Goal: Use online tool/utility: Utilize a website feature to perform a specific function

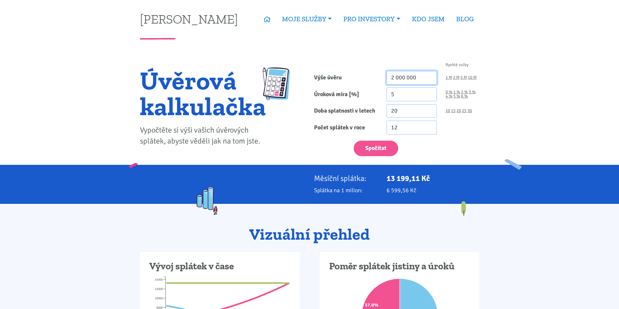
click at [406, 79] on input "2 000 000" at bounding box center [412, 78] width 51 height 14
type input "10 000 000"
drag, startPoint x: 403, startPoint y: 109, endPoint x: 374, endPoint y: 109, distance: 29.4
click at [375, 109] on div "Doba splatnosti v letech 20 10 15 20 25 30" at bounding box center [397, 111] width 174 height 14
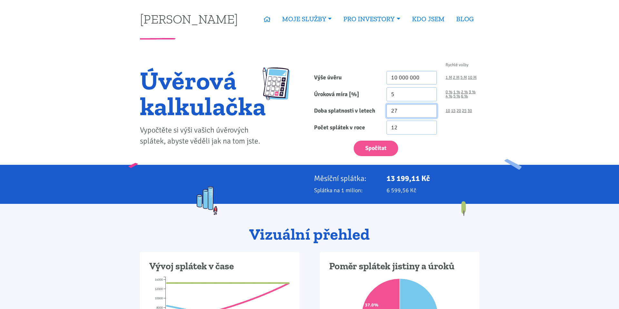
type input "27"
click at [461, 129] on div "12" at bounding box center [433, 128] width 102 height 14
click at [407, 97] on input "5" at bounding box center [412, 94] width 51 height 14
type input "4.5"
click at [428, 152] on div "Spočítat" at bounding box center [397, 146] width 174 height 19
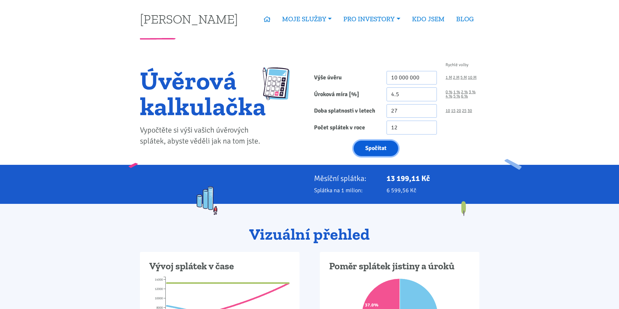
click at [379, 148] on button "Spočítat" at bounding box center [376, 149] width 45 height 16
type input "10000000"
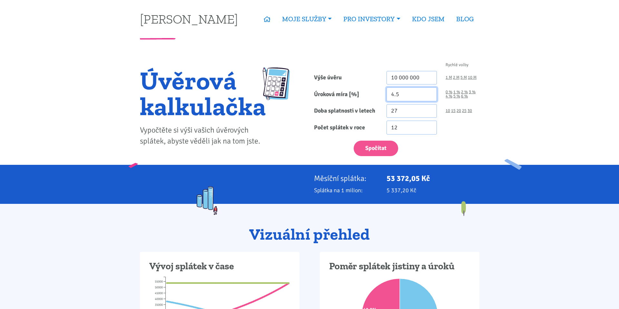
drag, startPoint x: 403, startPoint y: 92, endPoint x: 344, endPoint y: 92, distance: 59.4
click at [346, 92] on div "Úroková míra [%] 4.5 0 % 1 % 2 % 3 % 4 % 5 % 6 %" at bounding box center [397, 94] width 174 height 14
type input "7"
click at [365, 143] on button "Spočítat" at bounding box center [376, 149] width 45 height 16
type input "10000000"
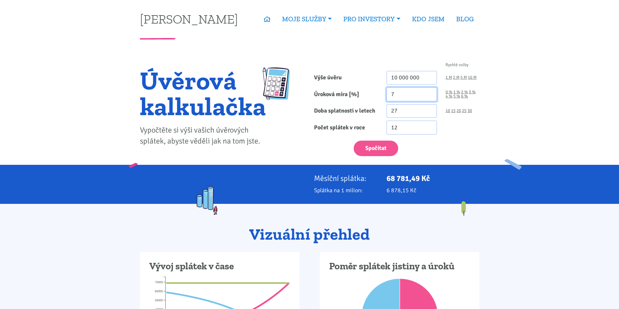
click at [406, 99] on input "7" at bounding box center [412, 94] width 51 height 14
type input "5.5"
click at [380, 145] on button "Spočítat" at bounding box center [376, 149] width 45 height 16
type input "10000000"
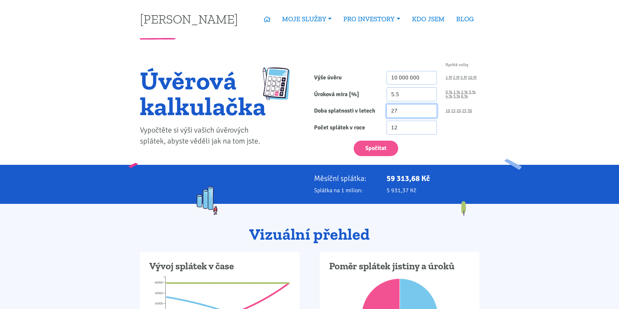
click at [404, 109] on input "27" at bounding box center [412, 111] width 51 height 14
click at [375, 153] on button "Spočítat" at bounding box center [376, 149] width 45 height 16
type input "10000000"
